Goal: Task Accomplishment & Management: Complete application form

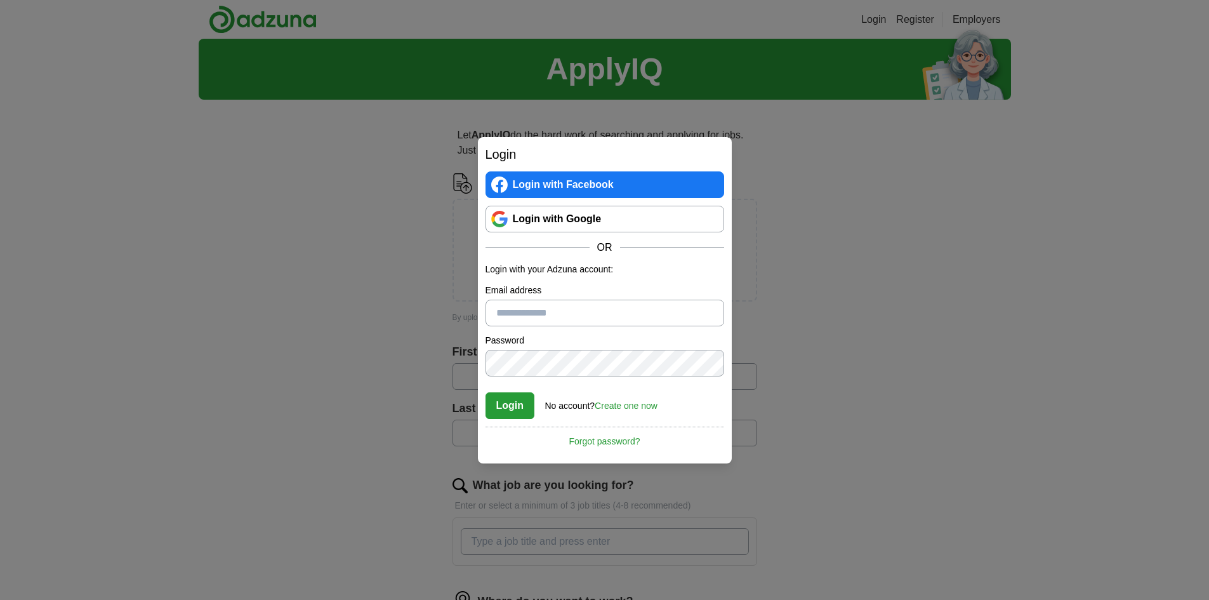
click at [573, 228] on link "Login with Google" at bounding box center [604, 219] width 239 height 27
click at [561, 212] on link "Login with Google" at bounding box center [604, 219] width 239 height 27
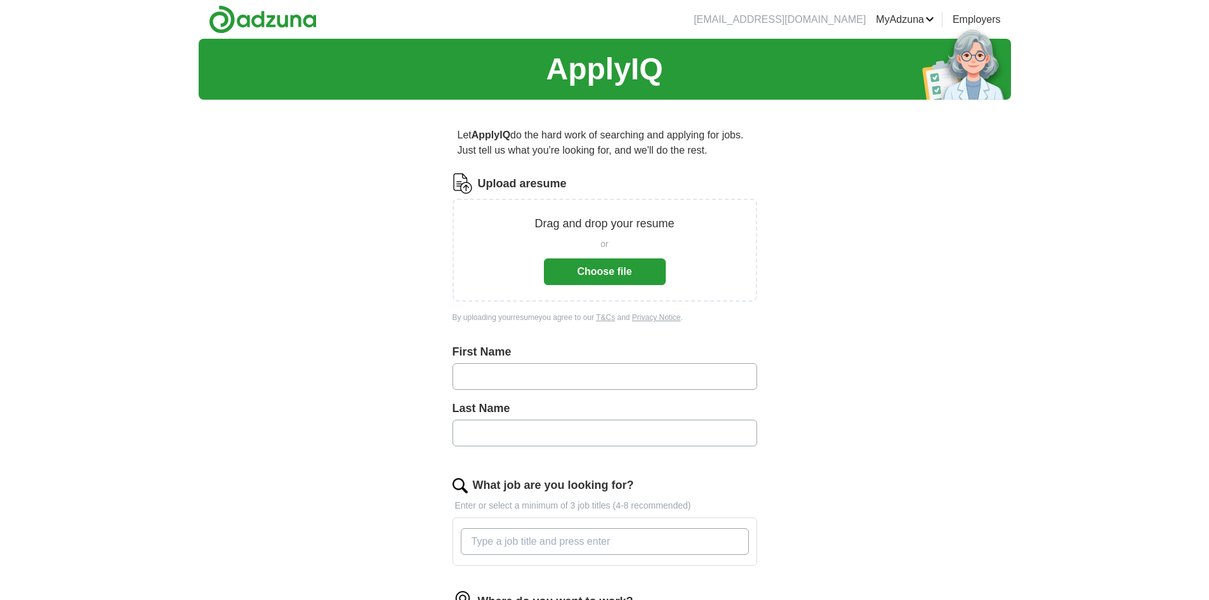
click at [499, 381] on input "text" at bounding box center [604, 376] width 305 height 27
type input "****"
click at [487, 433] on input "text" at bounding box center [604, 432] width 305 height 27
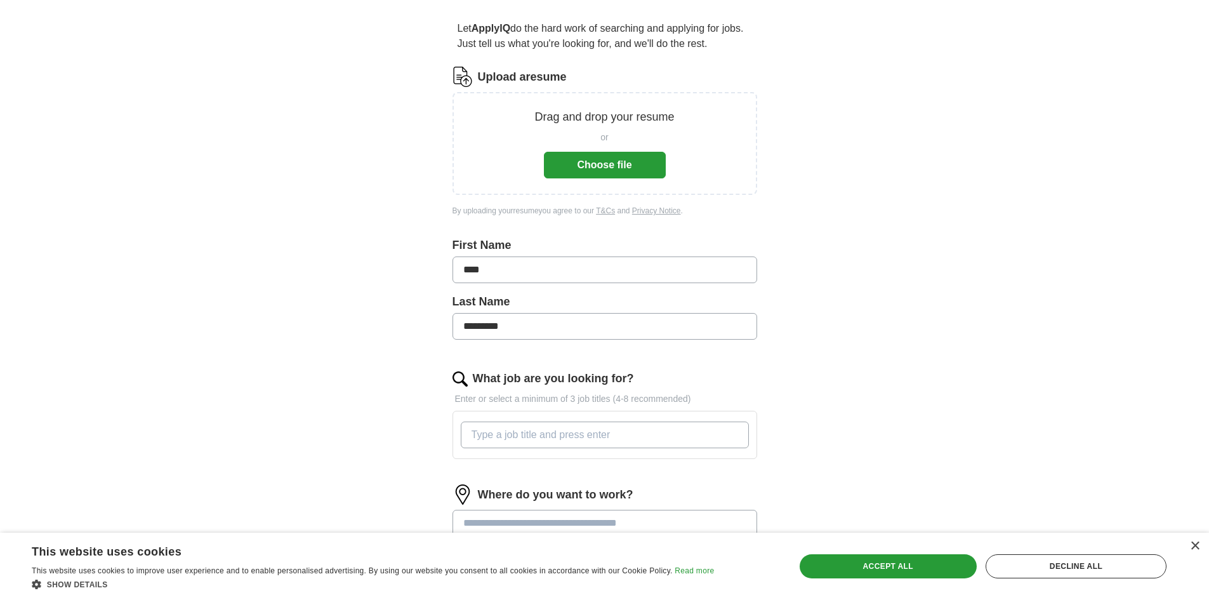
scroll to position [127, 0]
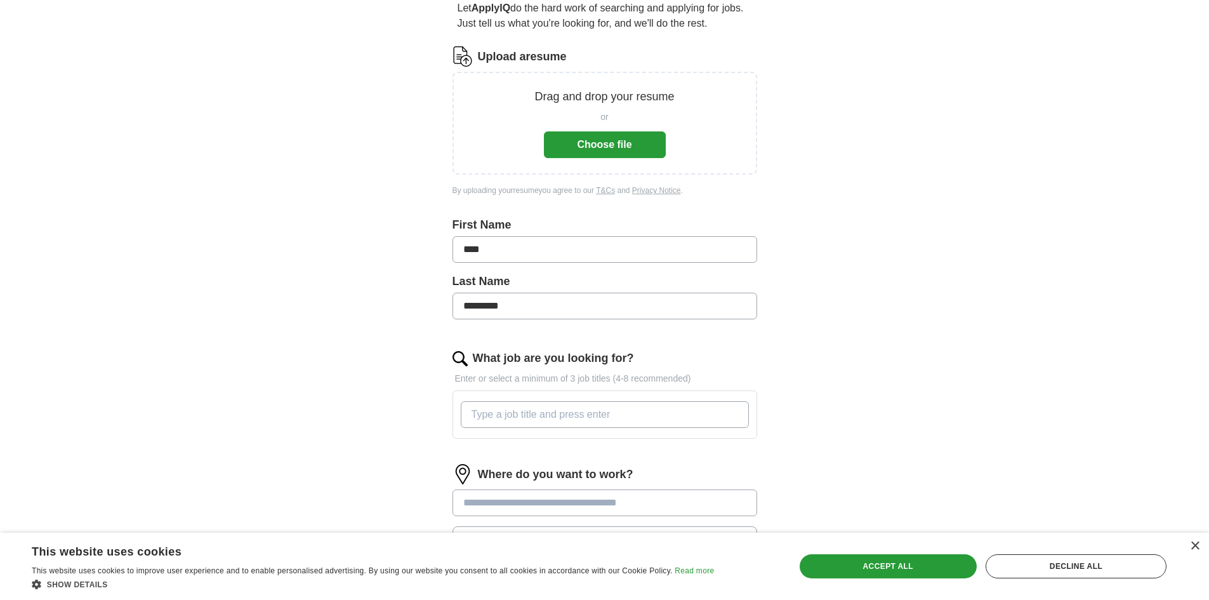
type input "********"
click at [631, 139] on button "Choose file" at bounding box center [605, 144] width 122 height 27
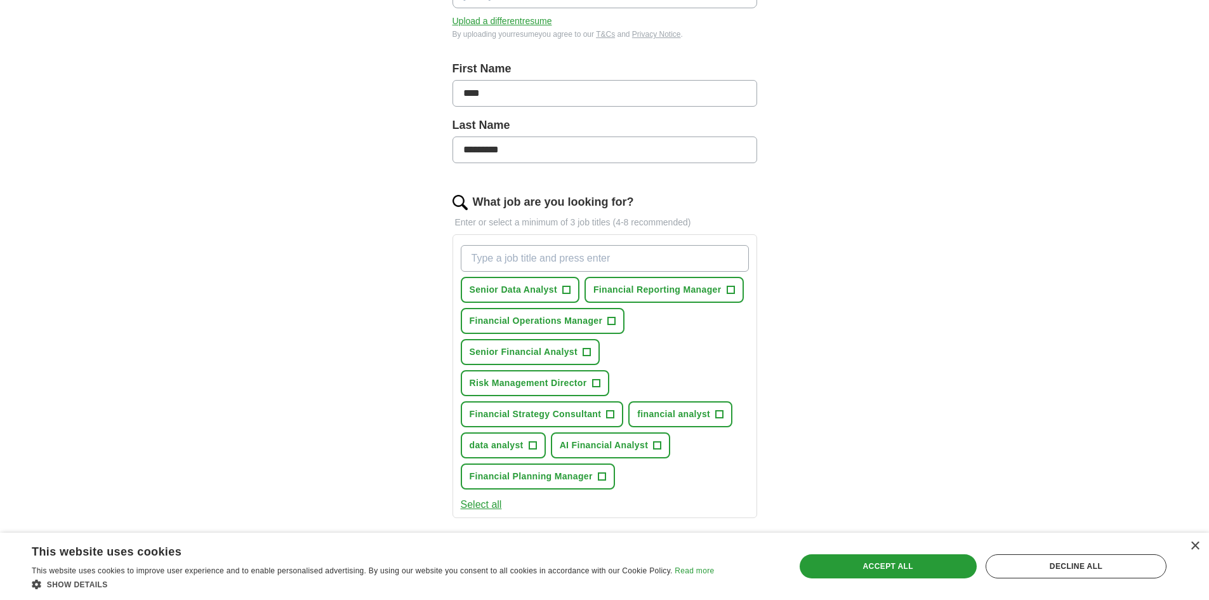
scroll to position [254, 0]
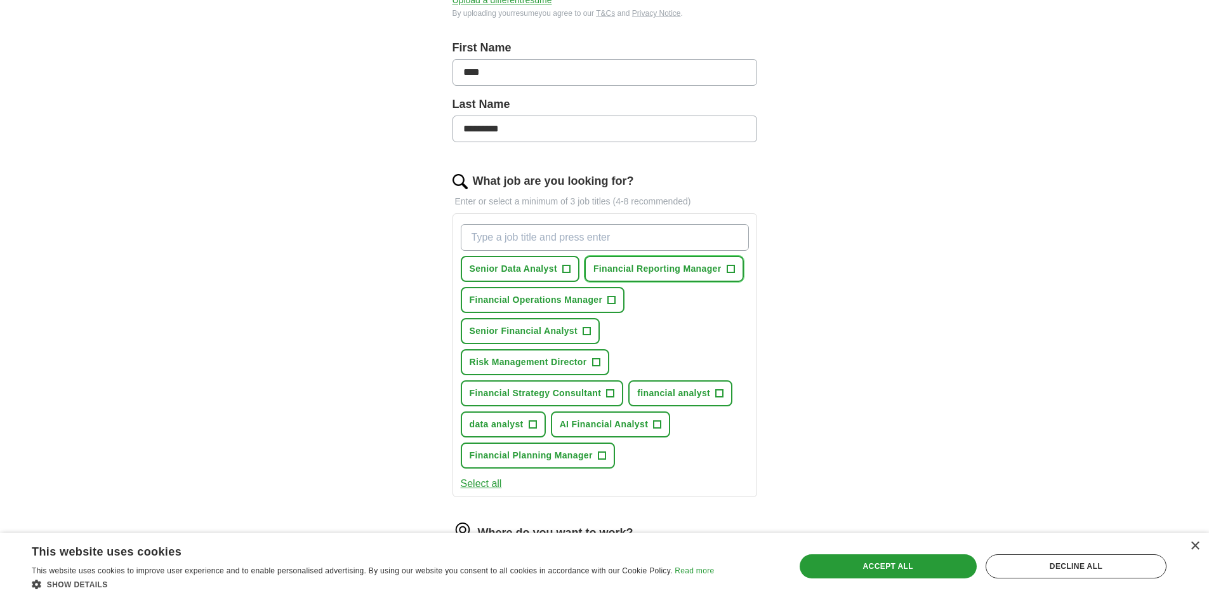
click at [719, 265] on span "Financial Reporting Manager" at bounding box center [657, 268] width 128 height 13
click at [605, 301] on button "Financial Operations Manager +" at bounding box center [543, 300] width 164 height 26
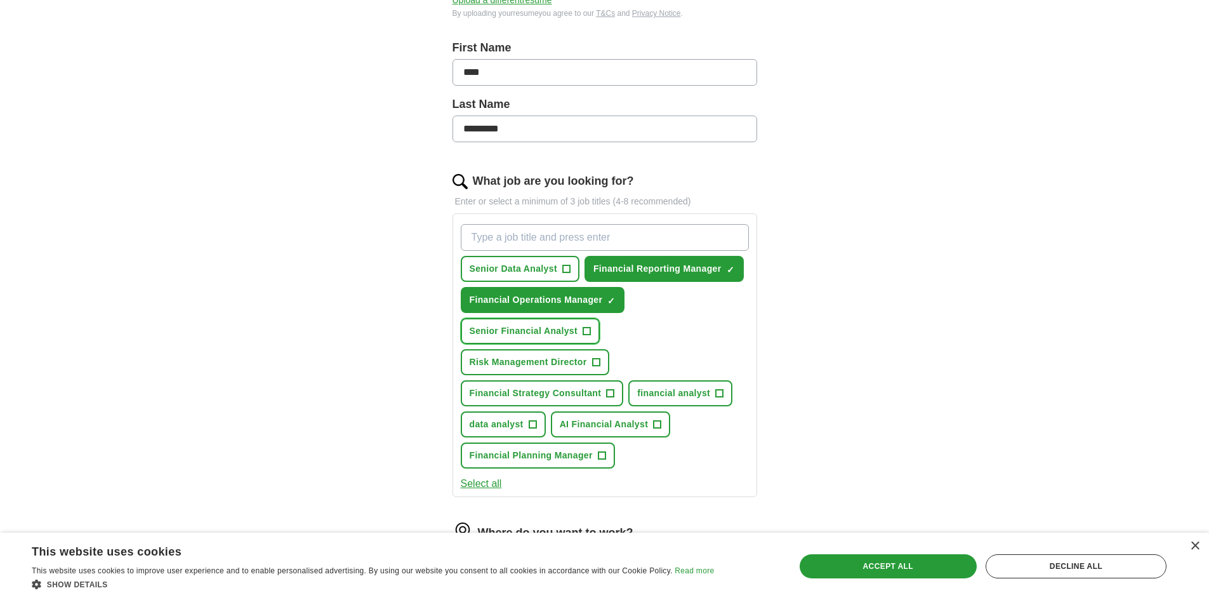
click at [574, 326] on span "Senior Financial Analyst" at bounding box center [523, 330] width 108 height 13
click at [579, 362] on span "Risk Management Director" at bounding box center [527, 361] width 117 height 13
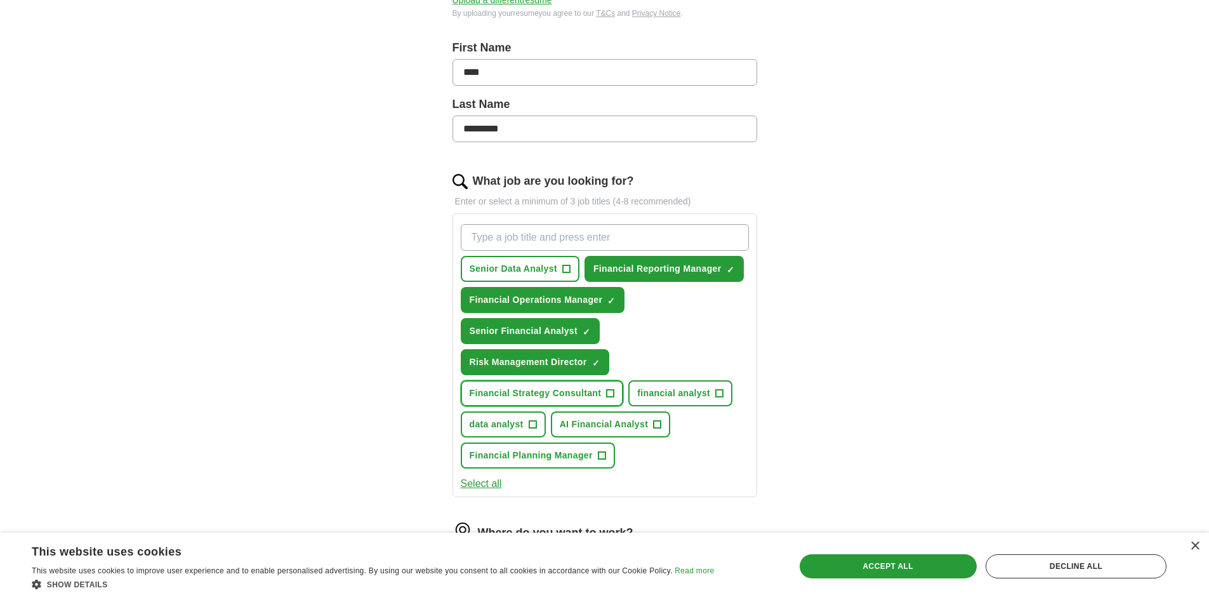
click at [596, 399] on span "Financial Strategy Consultant" at bounding box center [535, 392] width 132 height 13
click at [692, 396] on span "financial analyst" at bounding box center [673, 392] width 73 height 13
click at [624, 414] on button "AI Financial Analyst +" at bounding box center [611, 424] width 120 height 26
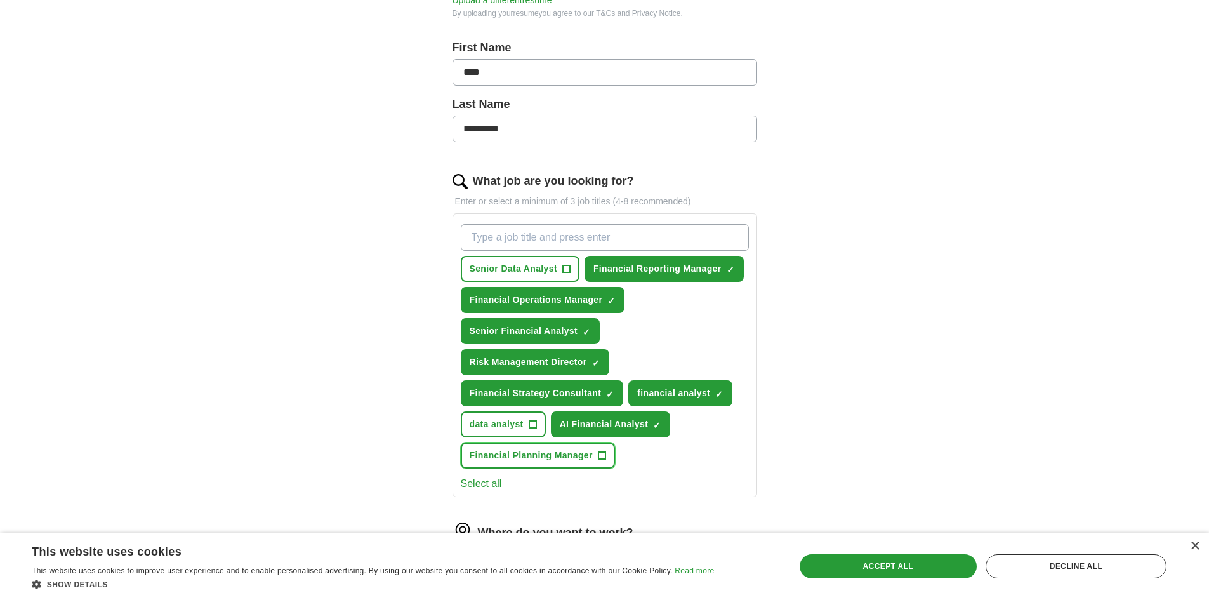
click at [551, 454] on span "Financial Planning Manager" at bounding box center [530, 455] width 123 height 13
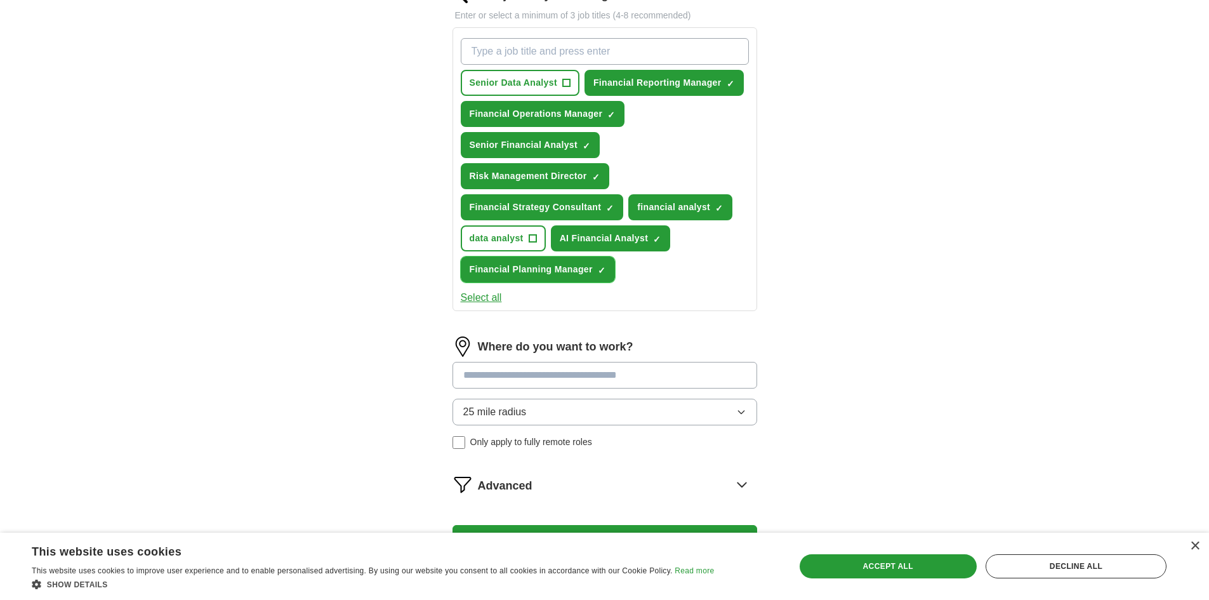
scroll to position [508, 0]
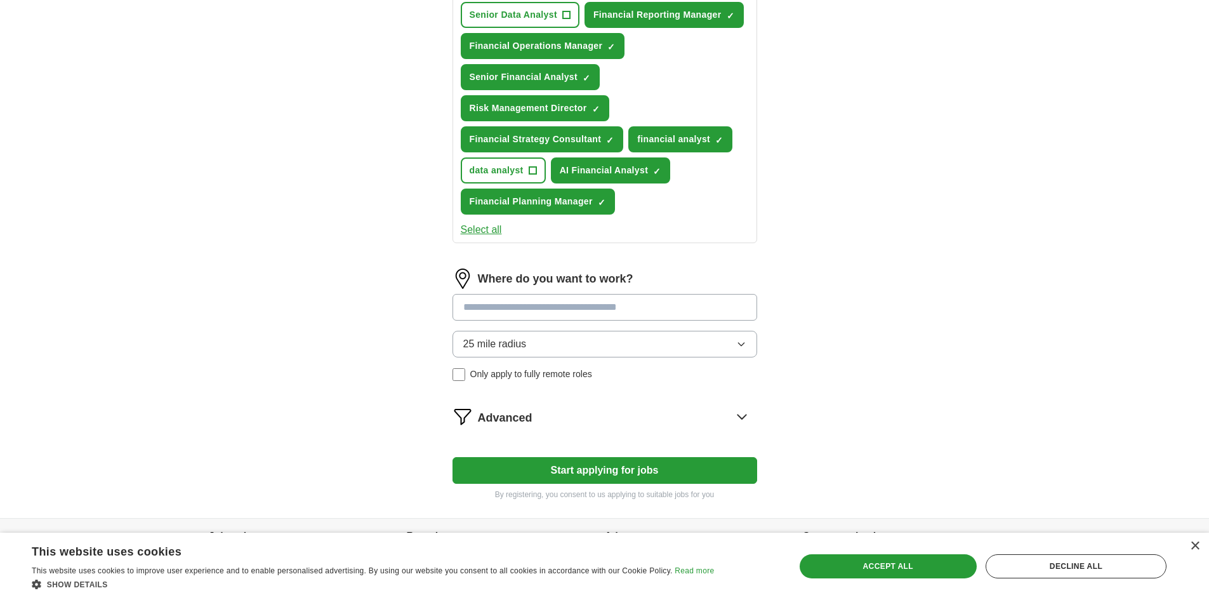
click at [573, 308] on input at bounding box center [604, 307] width 305 height 27
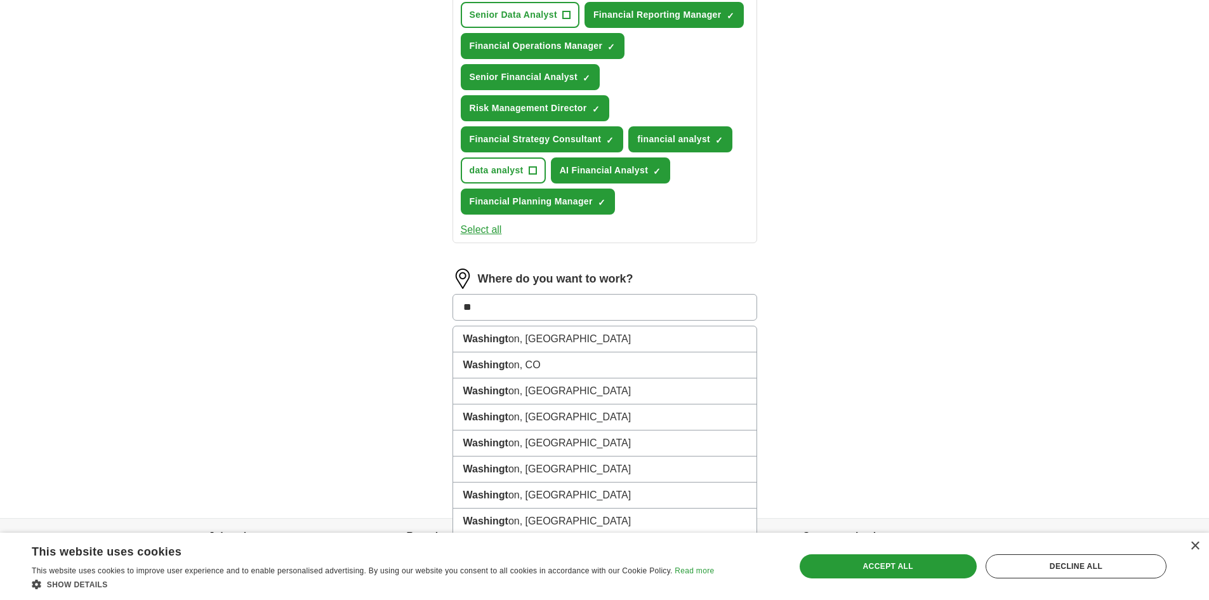
type input "*"
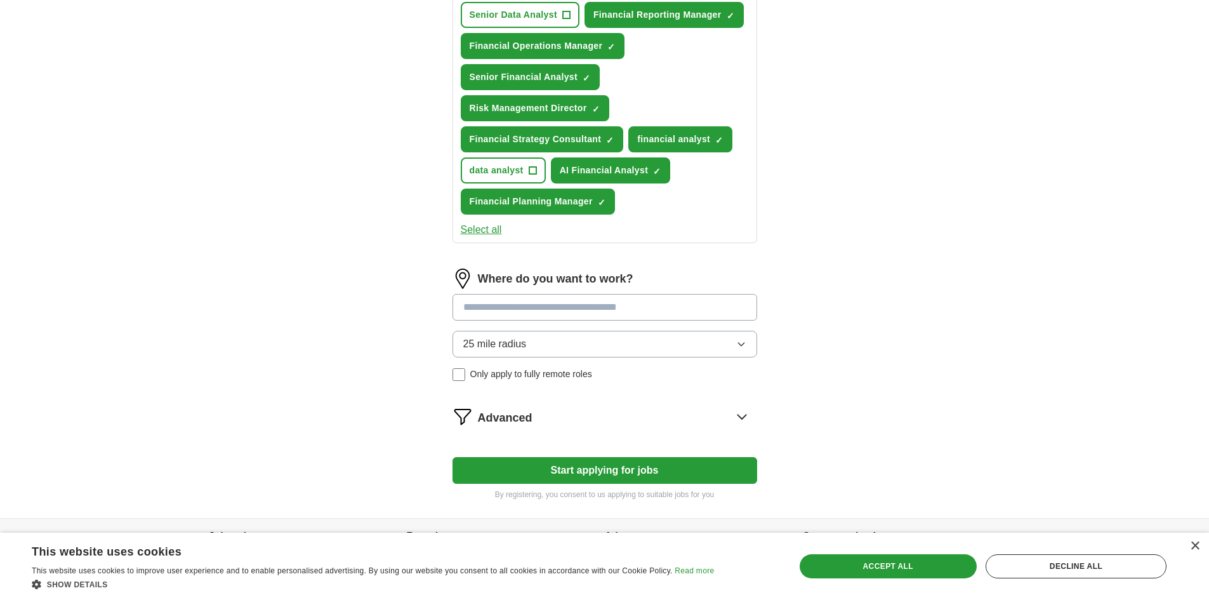
click at [560, 376] on div "25 mile radius Only apply to fully remote roles" at bounding box center [604, 356] width 305 height 50
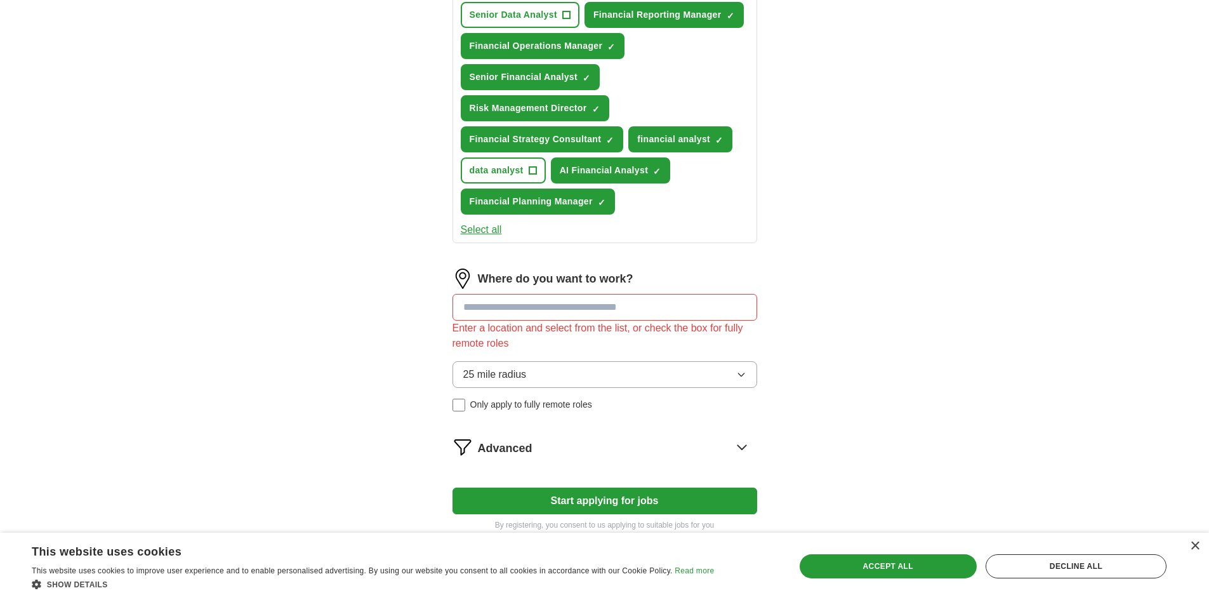
click at [530, 404] on span "Only apply to fully remote roles" at bounding box center [531, 404] width 122 height 13
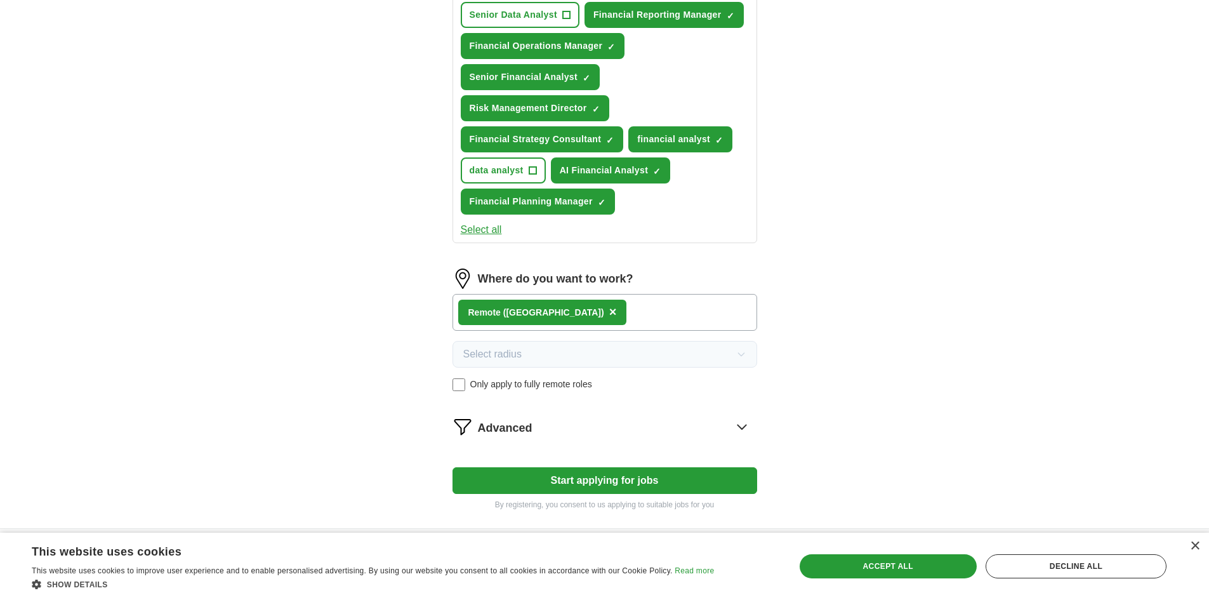
click at [598, 308] on div "Remote (US) ×" at bounding box center [604, 312] width 305 height 37
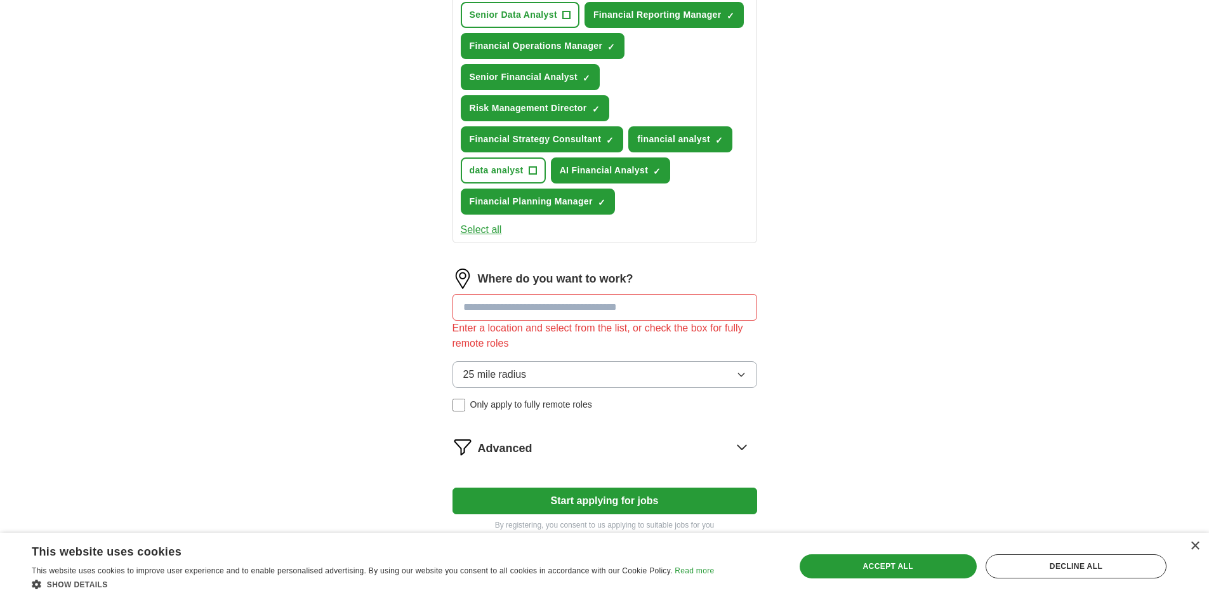
click at [492, 308] on input at bounding box center [604, 307] width 305 height 27
type input "*******"
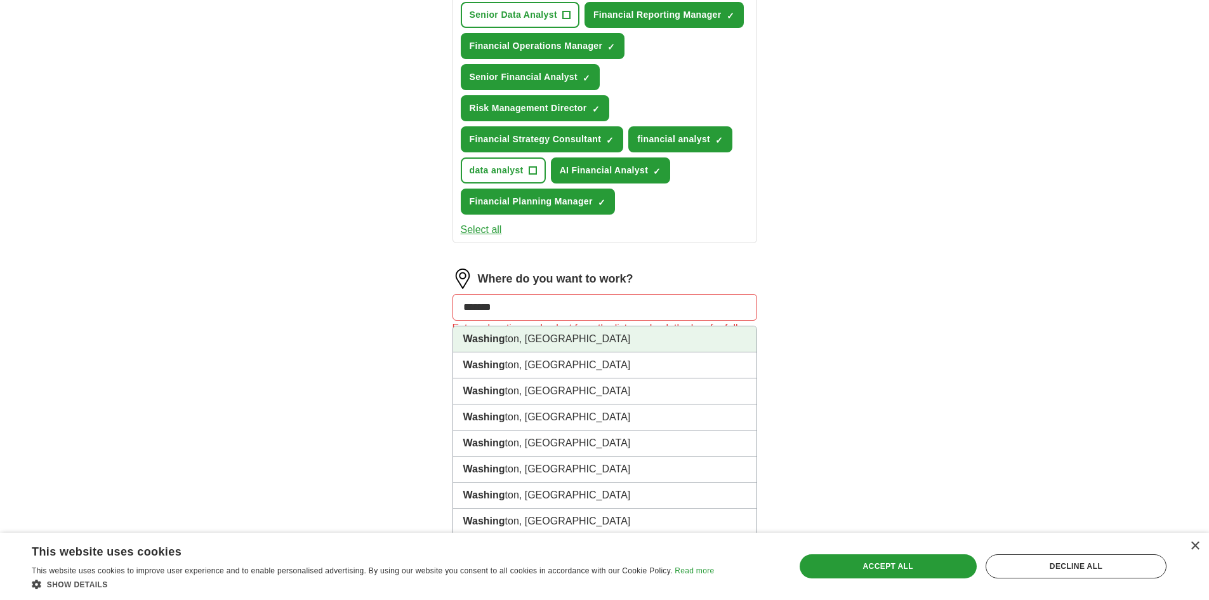
click at [532, 341] on li "Washing ton, DC" at bounding box center [604, 339] width 303 height 26
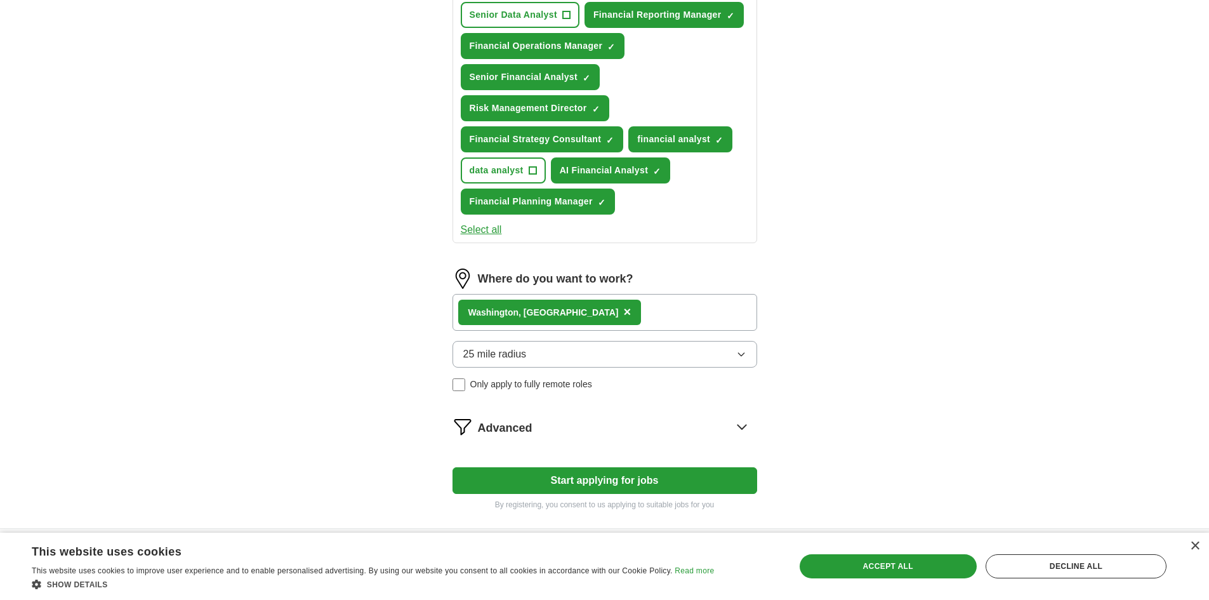
click at [589, 311] on div "Washing ton, DC ×" at bounding box center [604, 312] width 305 height 37
click at [579, 312] on div "Washing ton, DC ×" at bounding box center [604, 312] width 305 height 37
click at [530, 358] on button "25 mile radius" at bounding box center [604, 354] width 305 height 27
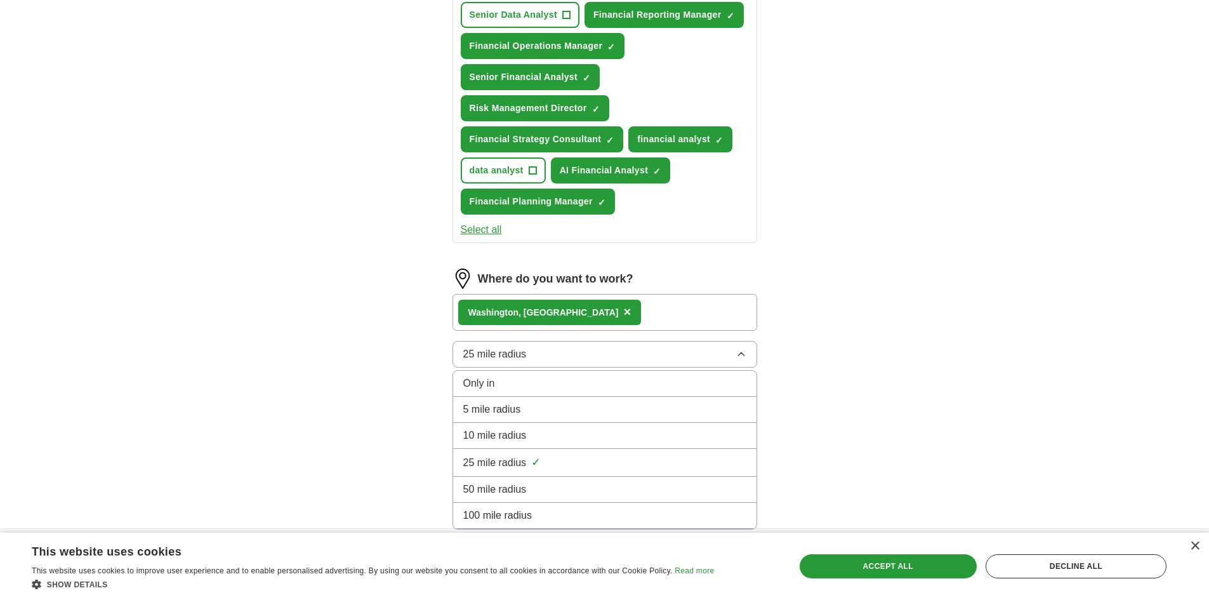
click at [546, 515] on div "100 mile radius" at bounding box center [604, 515] width 283 height 15
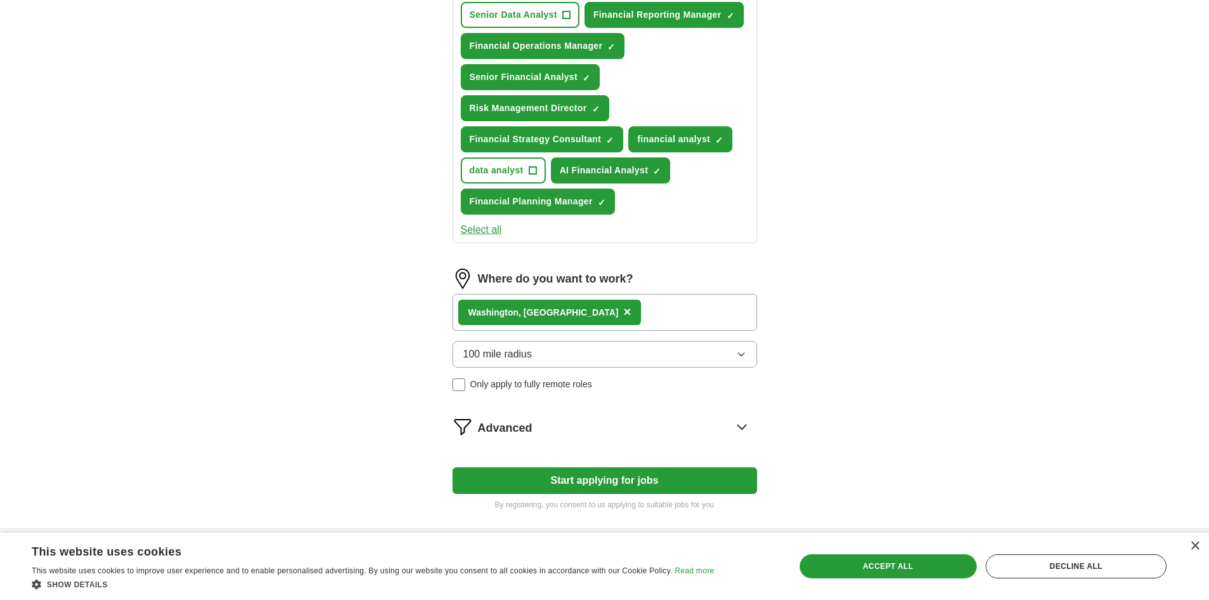
click at [594, 425] on div "Advanced" at bounding box center [617, 426] width 279 height 20
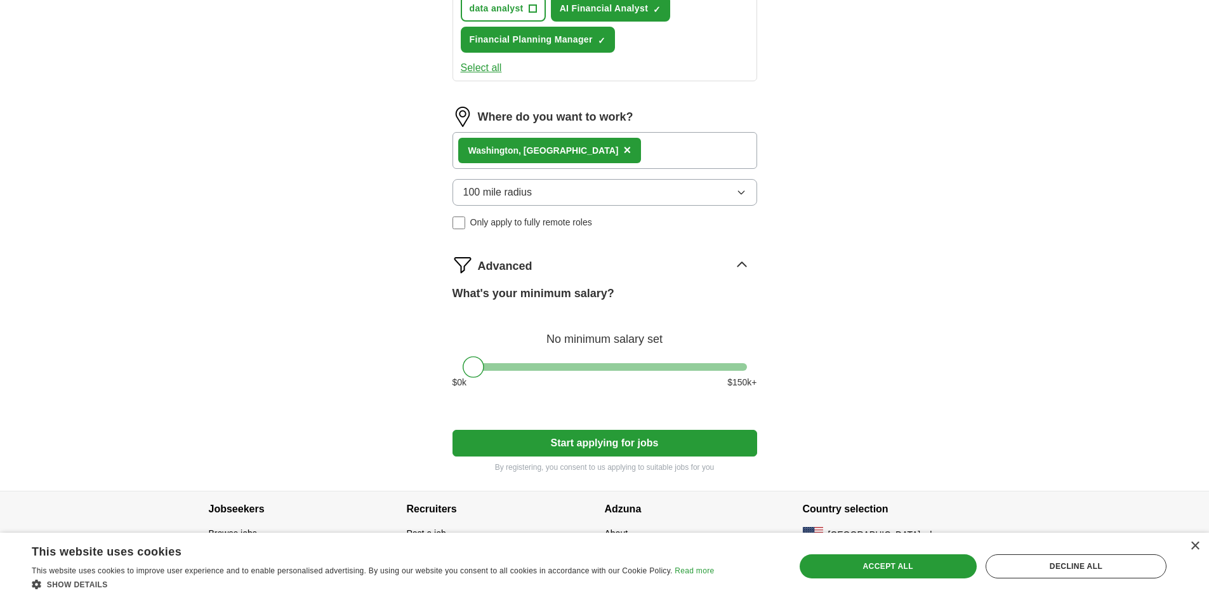
scroll to position [688, 0]
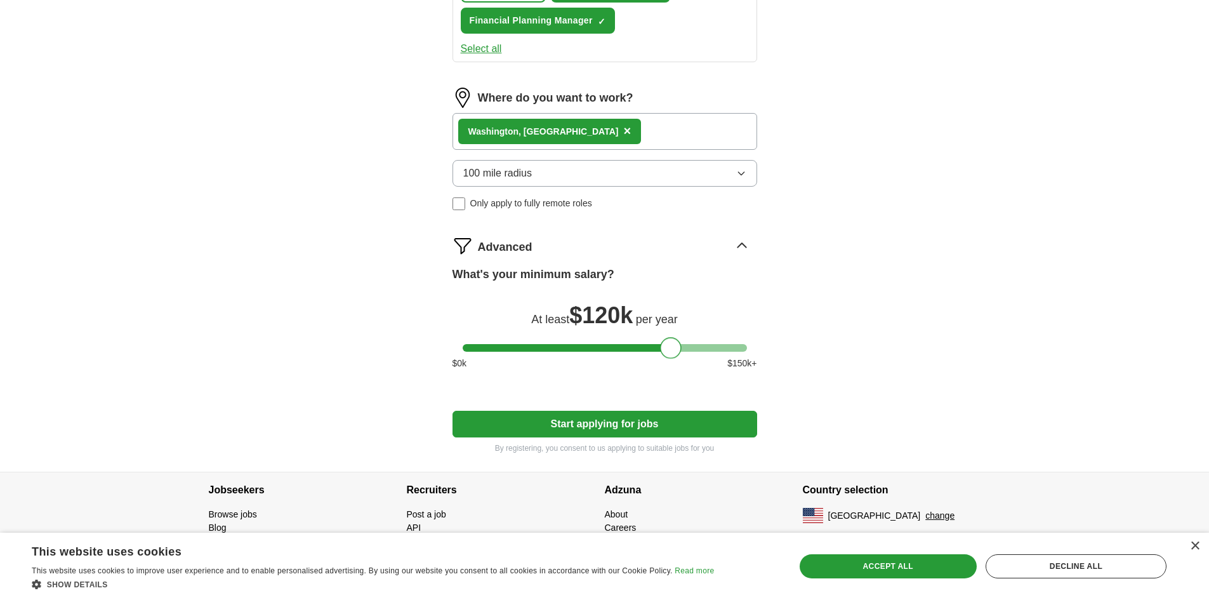
drag, startPoint x: 469, startPoint y: 346, endPoint x: 667, endPoint y: 347, distance: 197.3
click at [667, 347] on div at bounding box center [671, 348] width 22 height 22
click at [632, 428] on button "Start applying for jobs" at bounding box center [604, 423] width 305 height 27
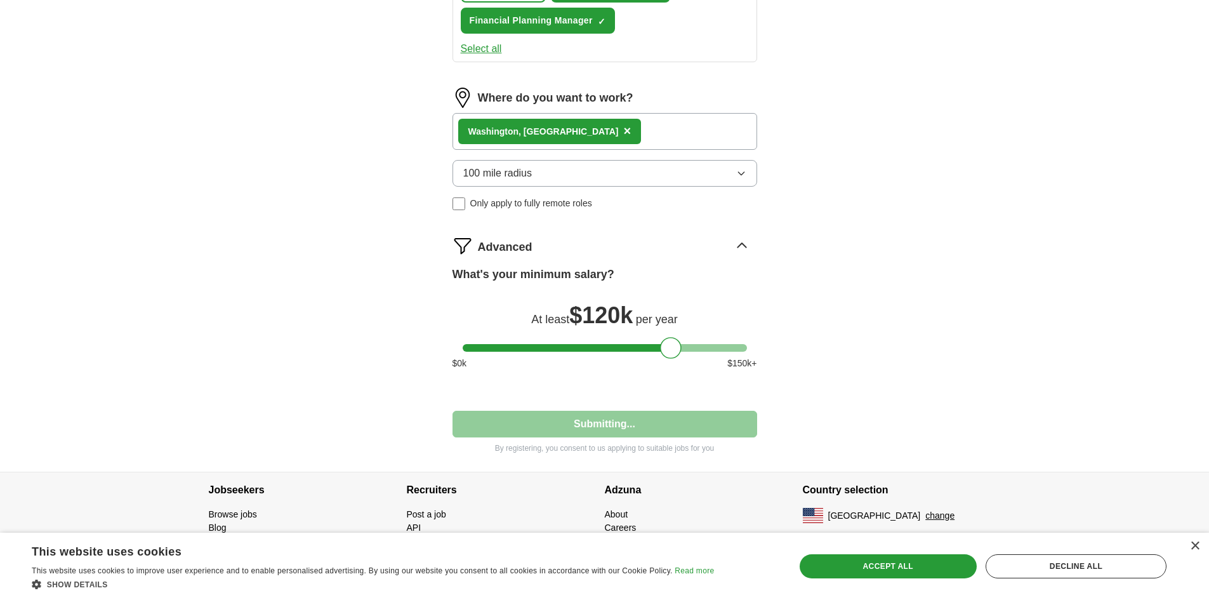
select select "**"
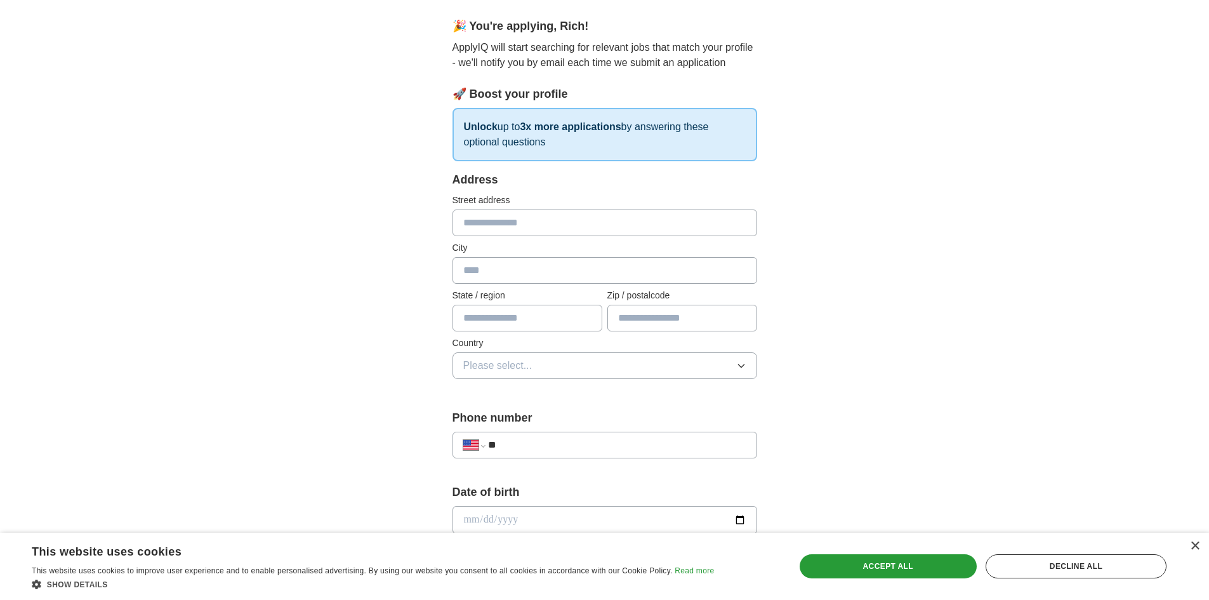
scroll to position [127, 0]
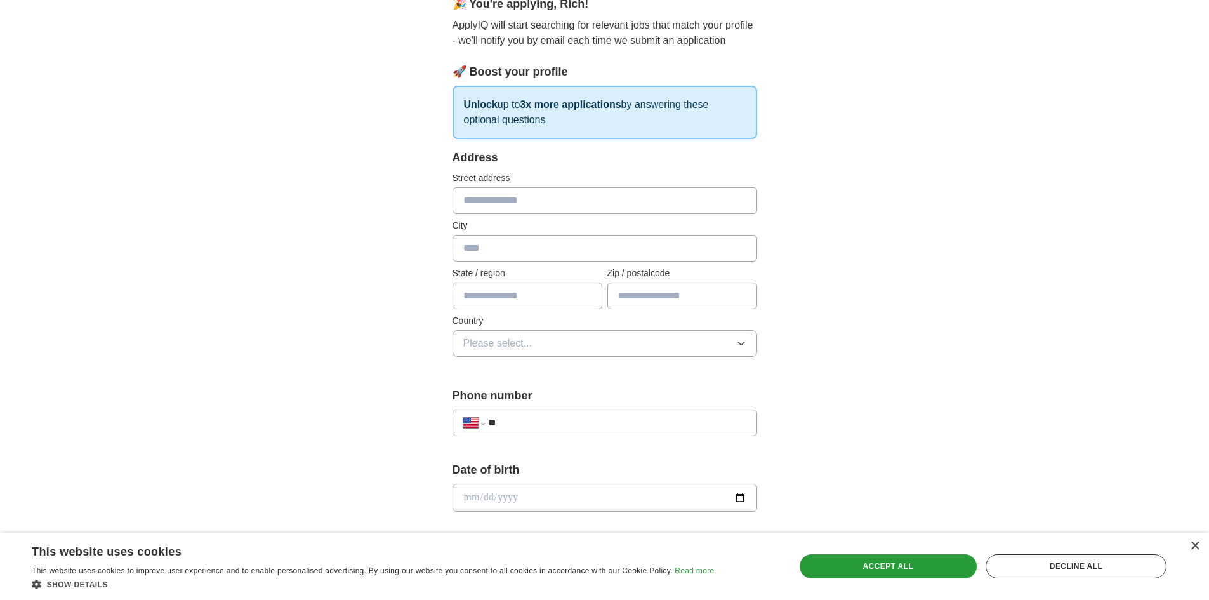
click at [562, 195] on input "text" at bounding box center [604, 200] width 305 height 27
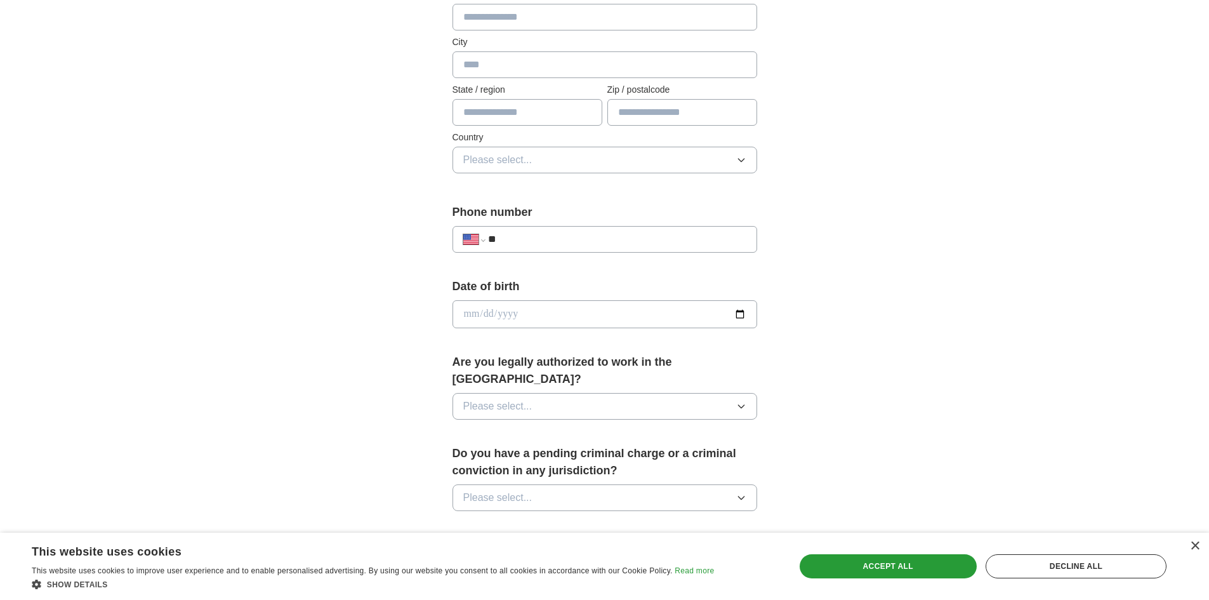
scroll to position [317, 0]
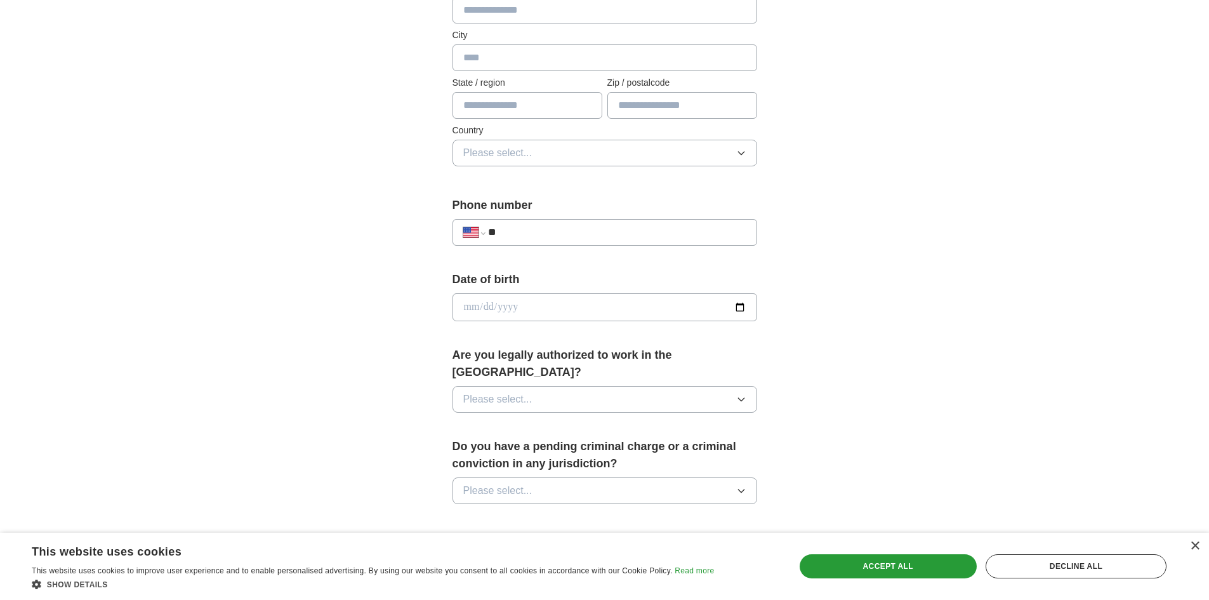
click at [655, 230] on input "**" at bounding box center [617, 232] width 258 height 15
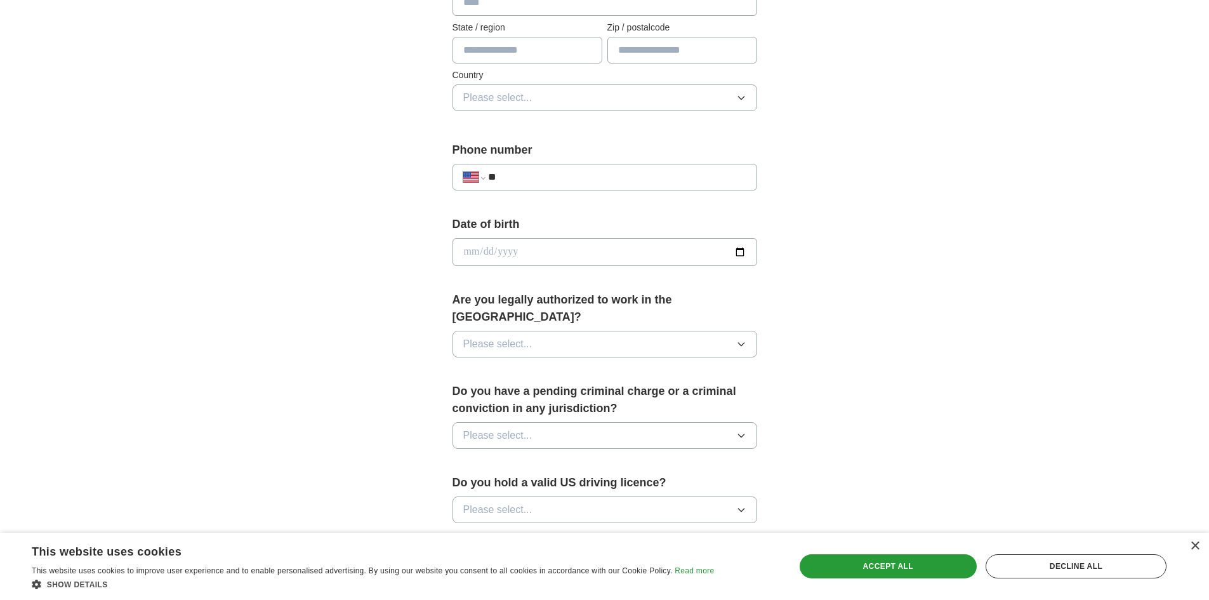
scroll to position [444, 0]
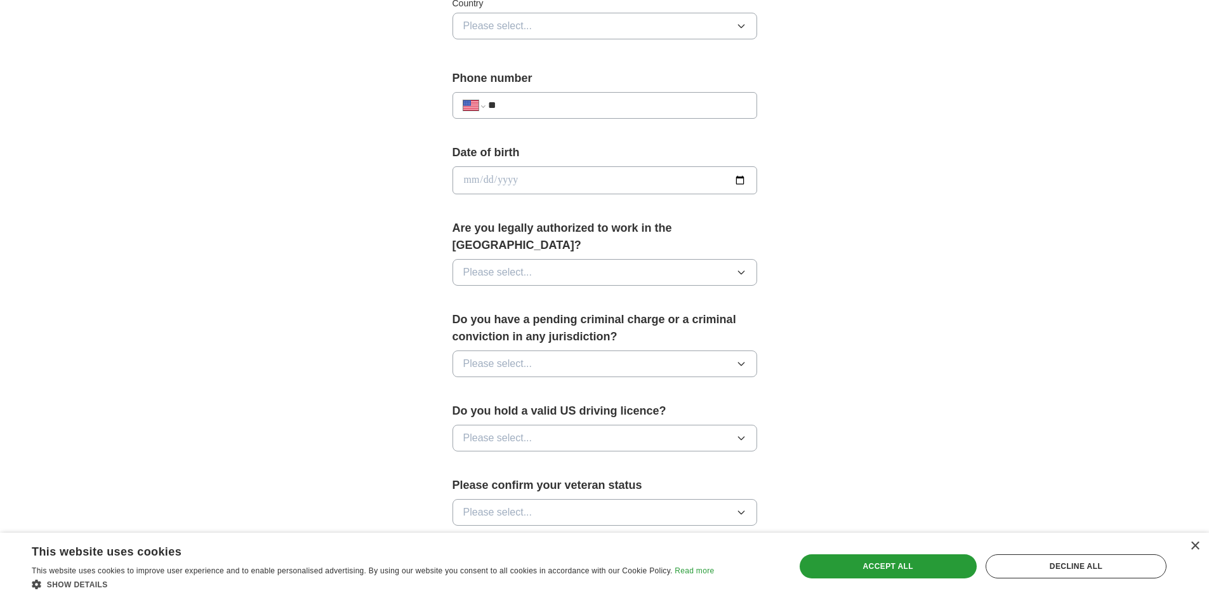
click at [575, 187] on input "date" at bounding box center [604, 180] width 305 height 28
type input "**********"
click at [535, 263] on button "Please select..." at bounding box center [604, 272] width 305 height 27
click at [502, 292] on li "Yes" at bounding box center [604, 302] width 303 height 26
click at [496, 356] on span "Please select..." at bounding box center [497, 363] width 69 height 15
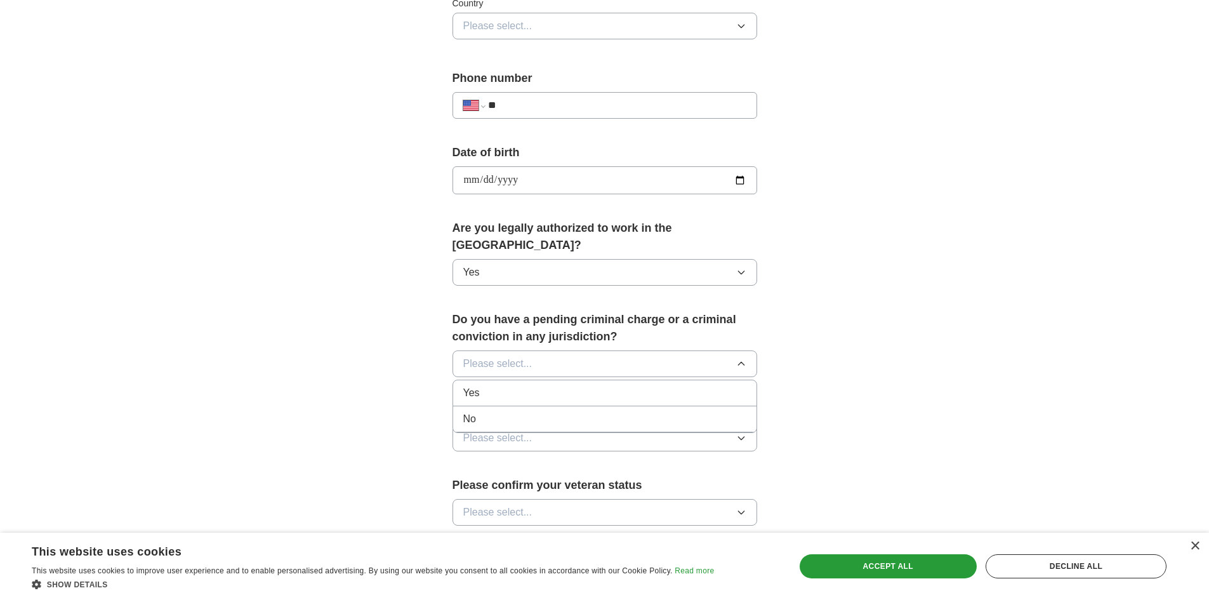
click at [480, 411] on div "No" at bounding box center [604, 418] width 283 height 15
click at [527, 430] on span "Please select..." at bounding box center [497, 437] width 69 height 15
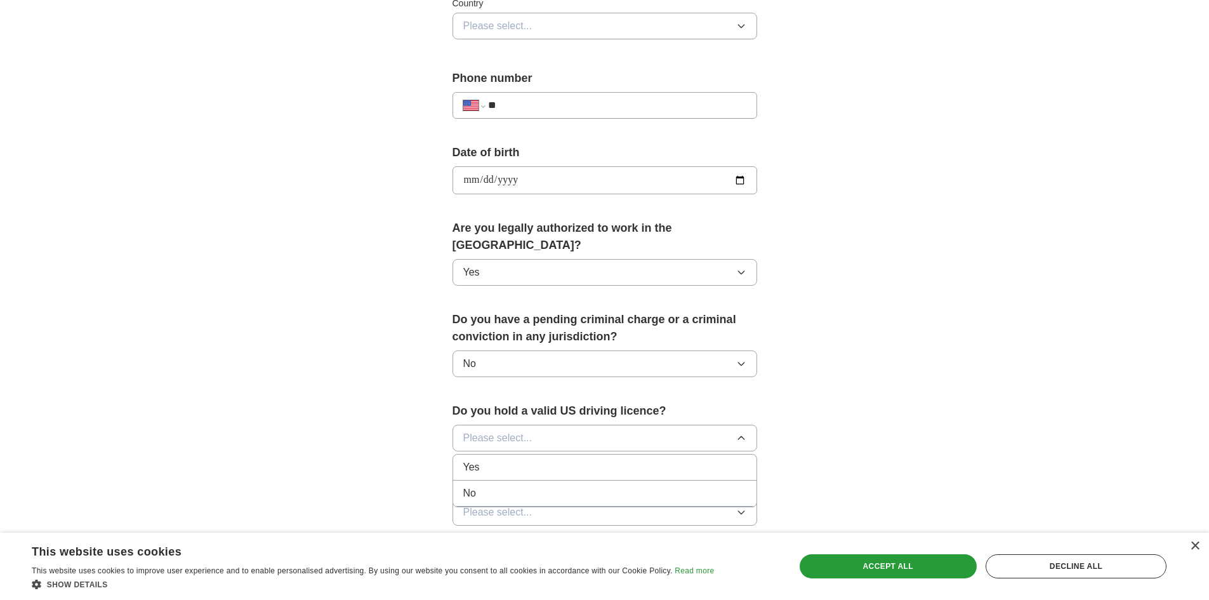
click at [505, 459] on div "Yes" at bounding box center [604, 466] width 283 height 15
click at [516, 504] on span "Please select..." at bounding box center [497, 511] width 69 height 15
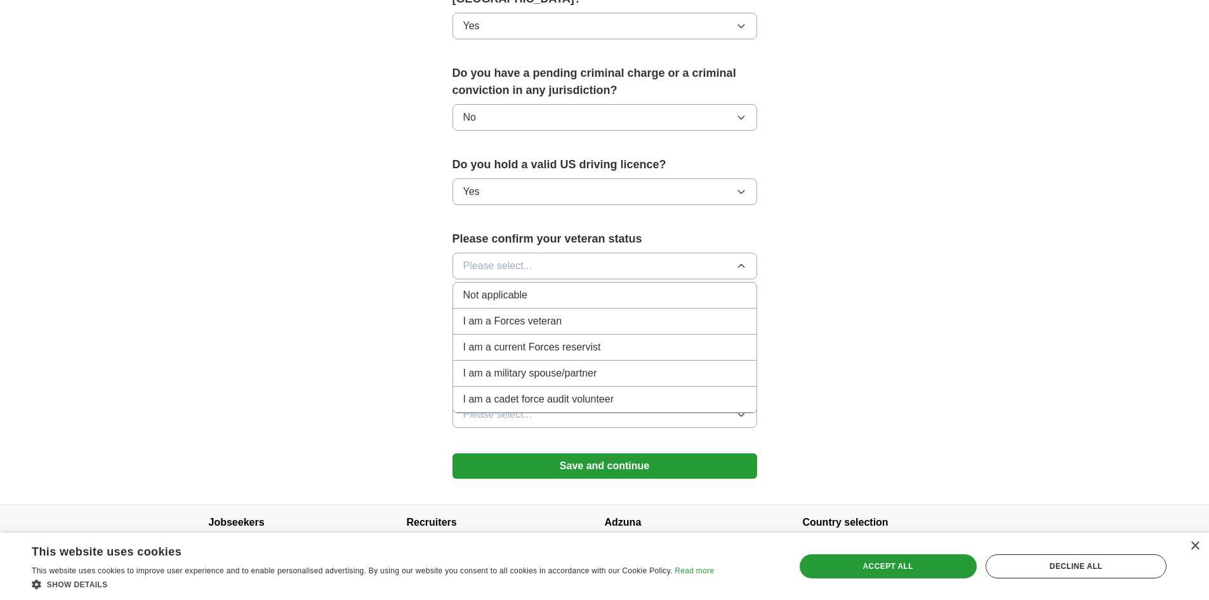
scroll to position [698, 0]
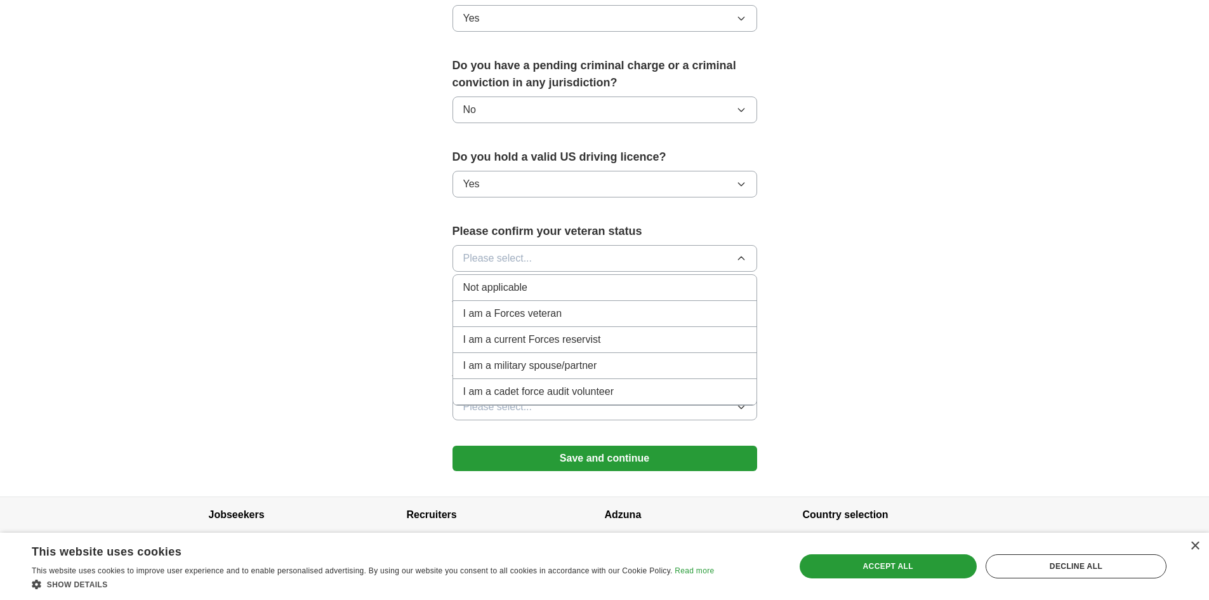
click at [509, 280] on span "Not applicable" at bounding box center [495, 287] width 64 height 15
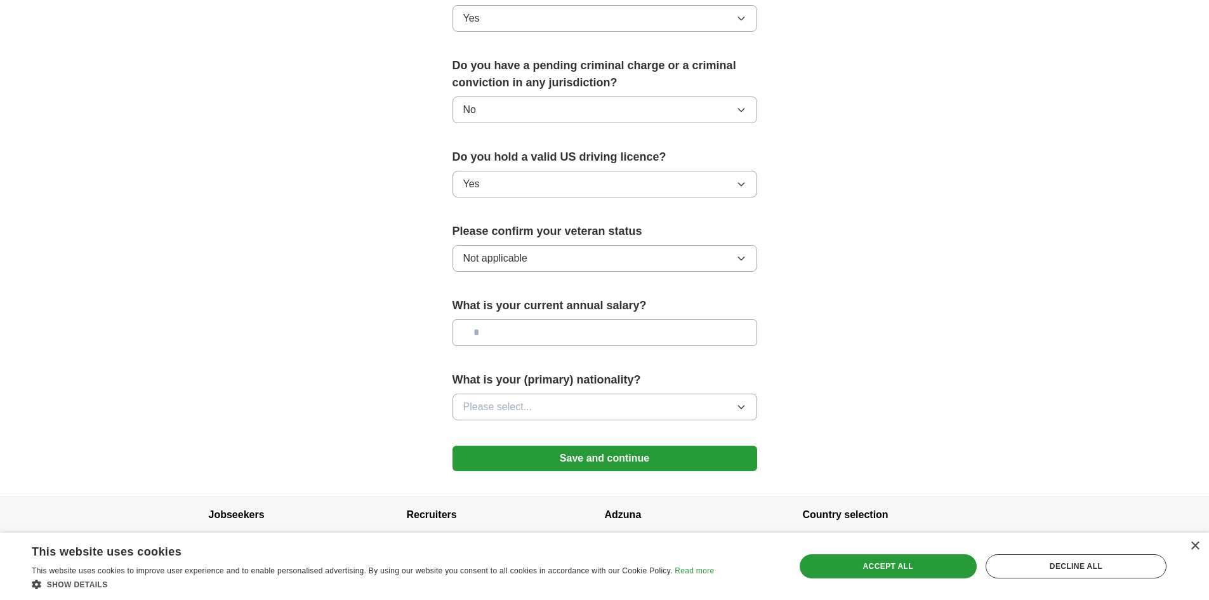
click at [568, 319] on input "text" at bounding box center [604, 332] width 305 height 27
type input "********"
click at [505, 393] on button "Please select..." at bounding box center [604, 406] width 305 height 27
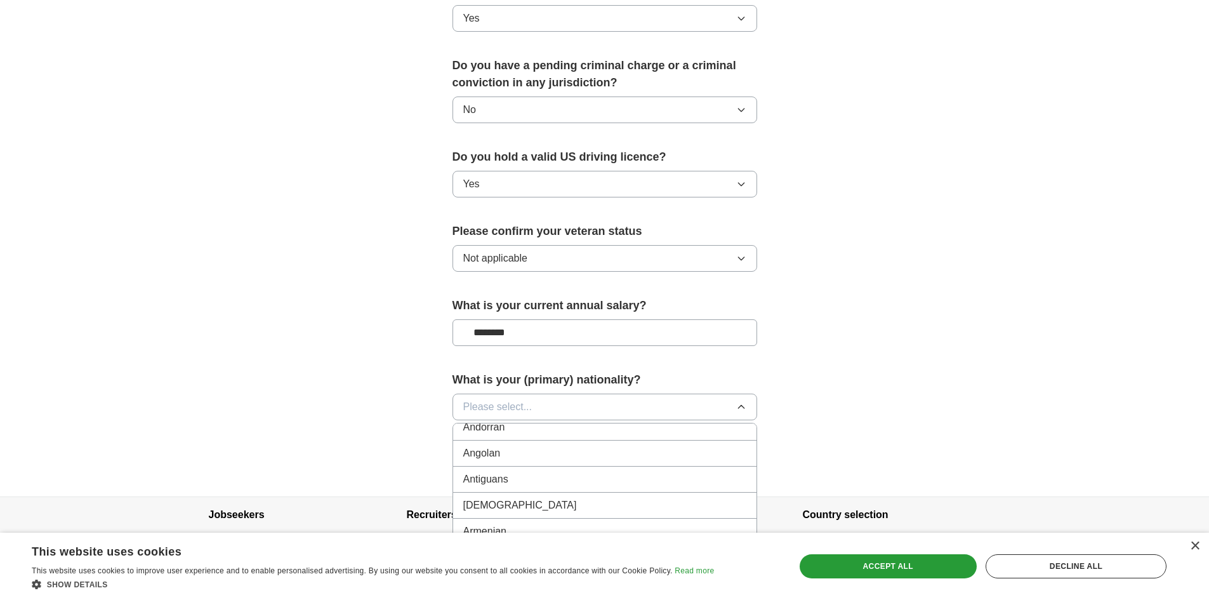
scroll to position [0, 0]
click at [528, 428] on div "American" at bounding box center [604, 435] width 283 height 15
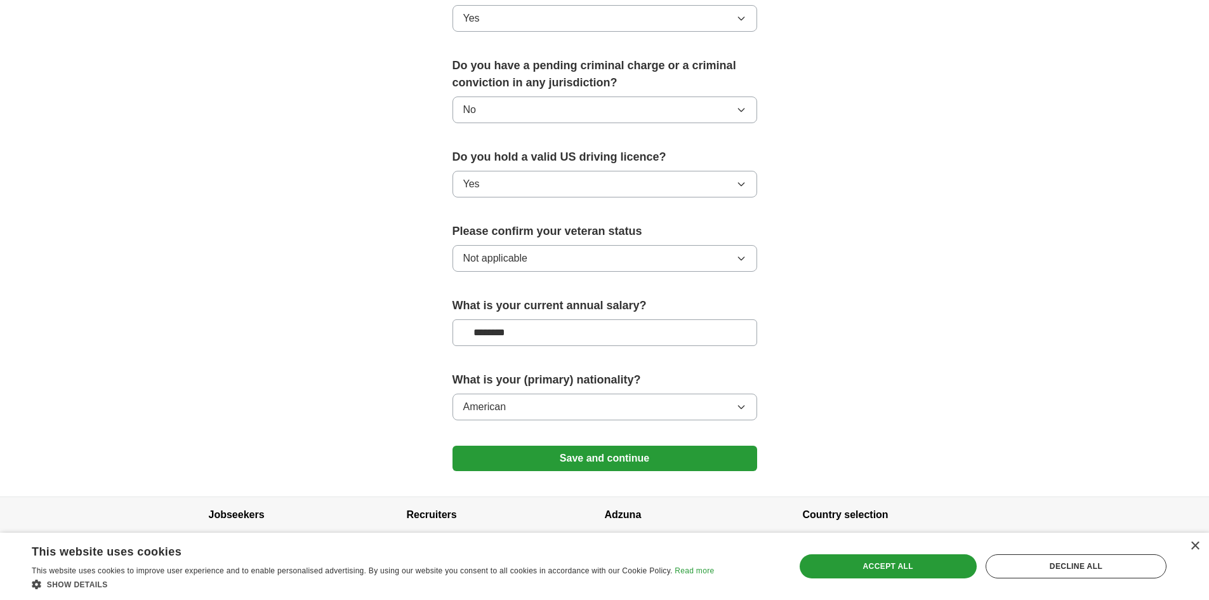
click at [571, 445] on button "Save and continue" at bounding box center [604, 457] width 305 height 25
